Goal: Transaction & Acquisition: Purchase product/service

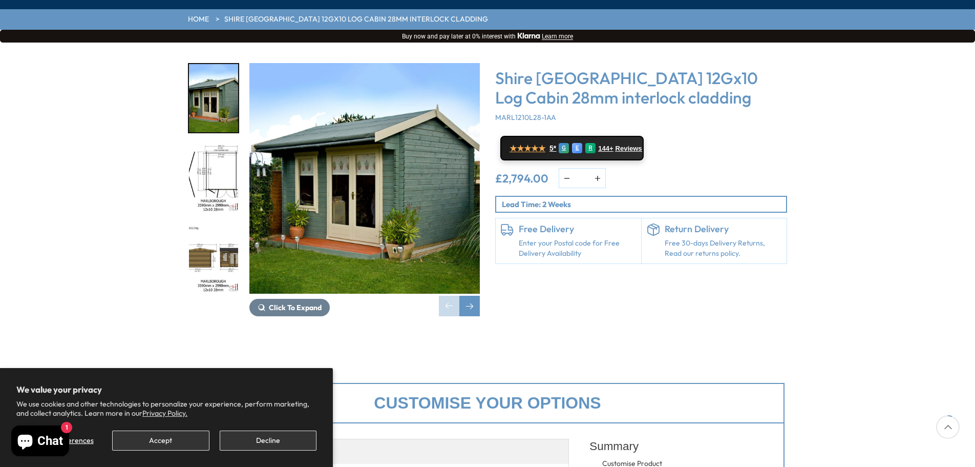
scroll to position [157, 0]
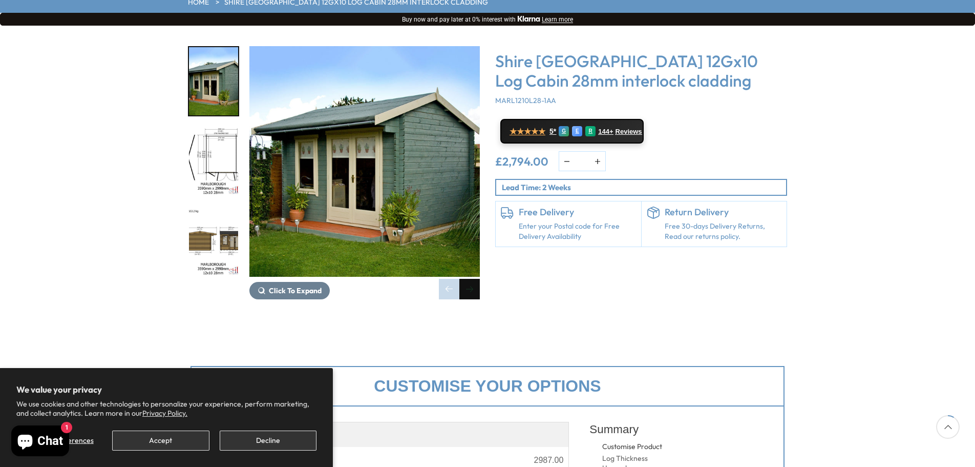
click at [470, 279] on div "Next slide" at bounding box center [469, 289] width 20 height 20
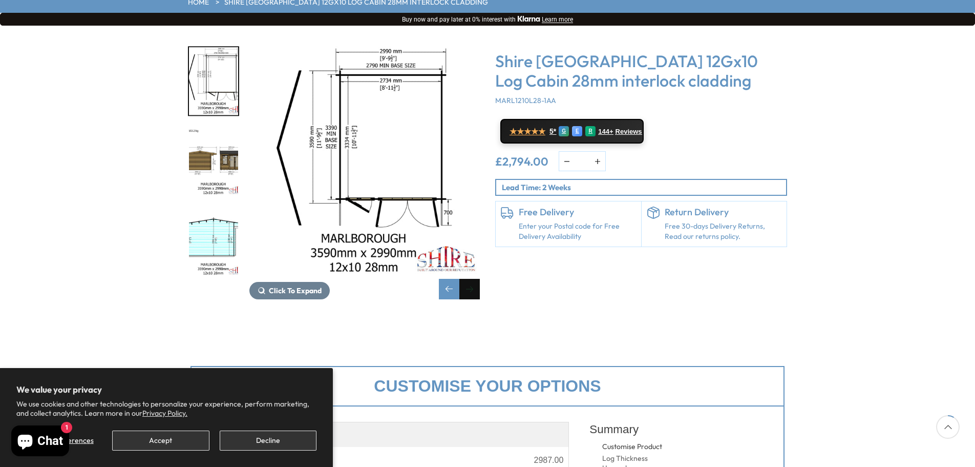
click at [470, 279] on div "Next slide" at bounding box center [469, 289] width 20 height 20
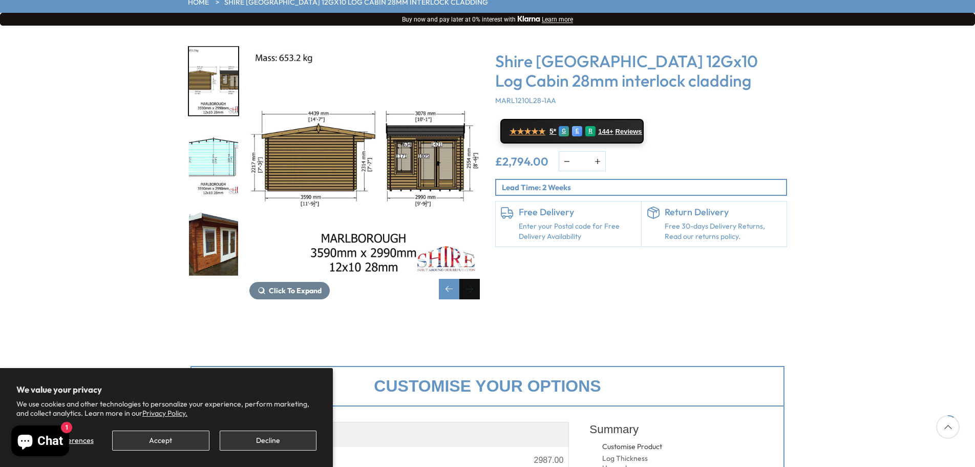
click at [470, 279] on div "Next slide" at bounding box center [469, 289] width 20 height 20
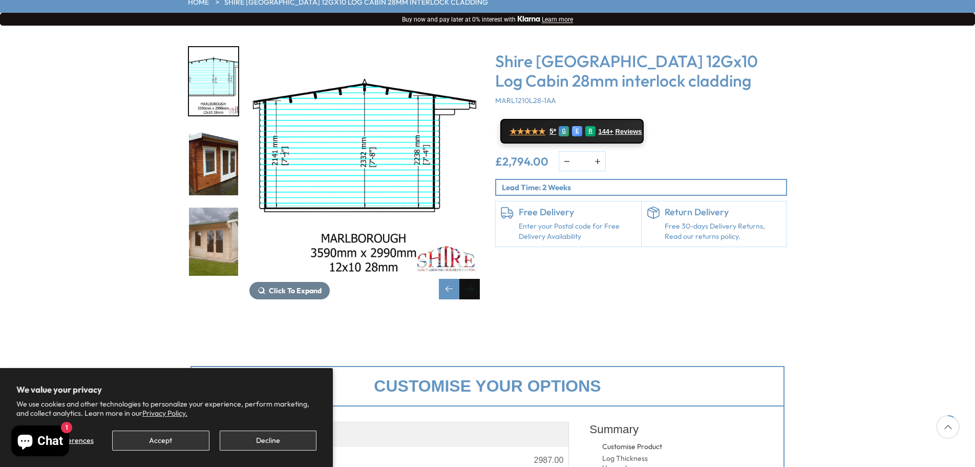
click at [470, 279] on div "Next slide" at bounding box center [469, 289] width 20 height 20
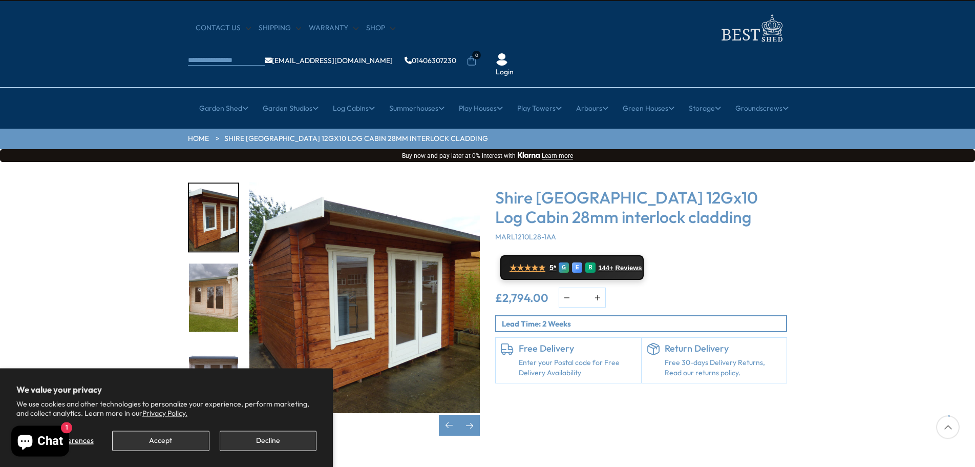
scroll to position [0, 0]
